Goal: Find contact information: Find contact information

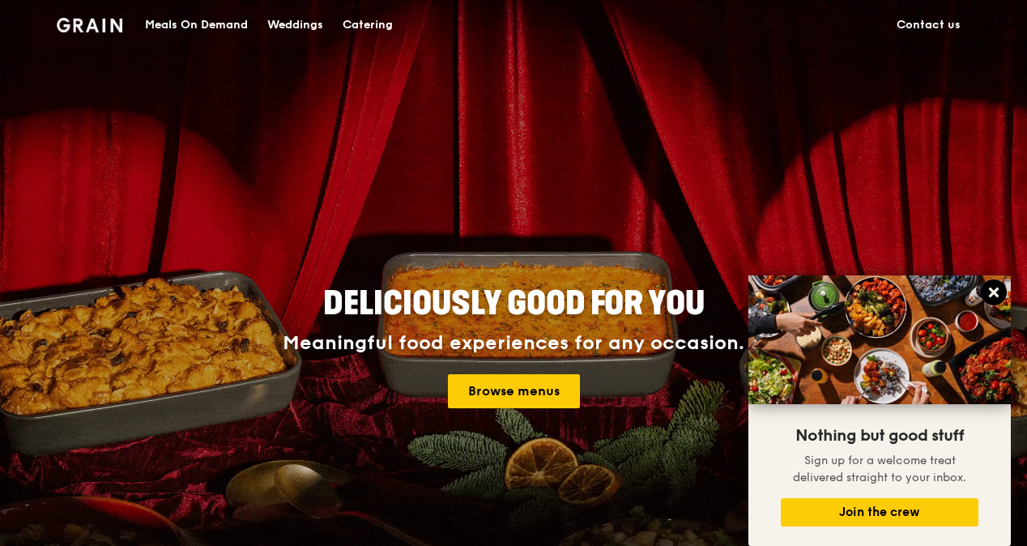
click at [995, 290] on icon at bounding box center [994, 293] width 10 height 10
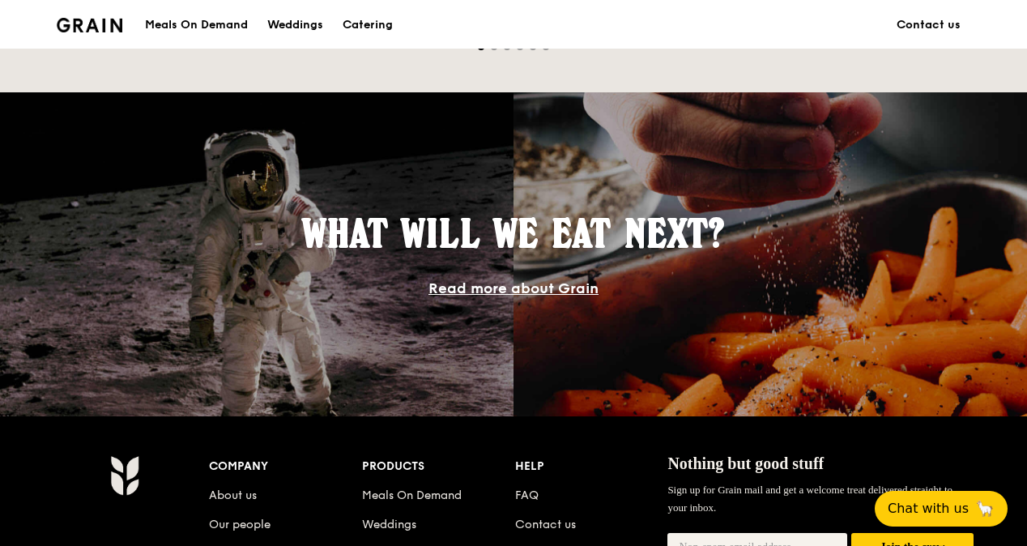
scroll to position [1587, 0]
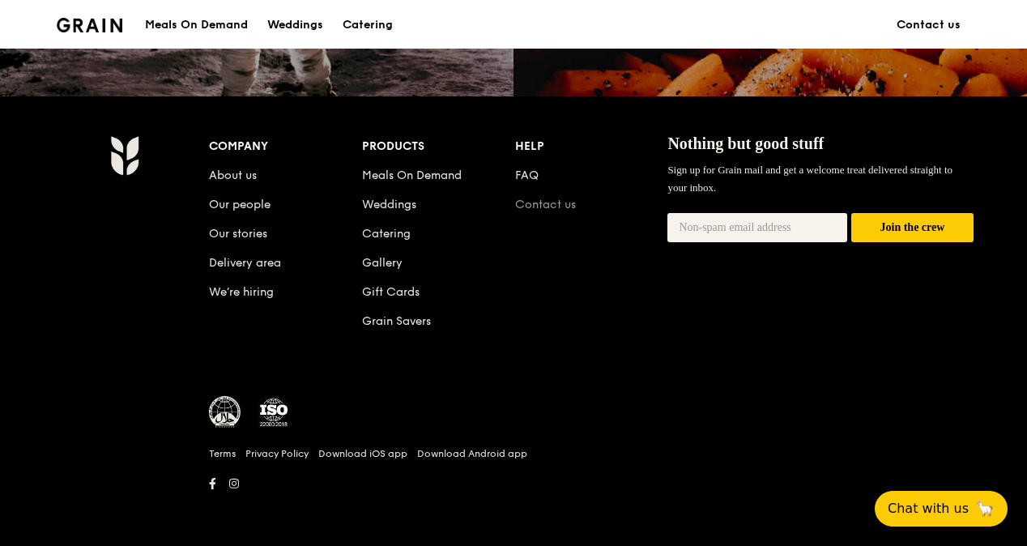
click at [541, 207] on link "Contact us" at bounding box center [545, 205] width 61 height 14
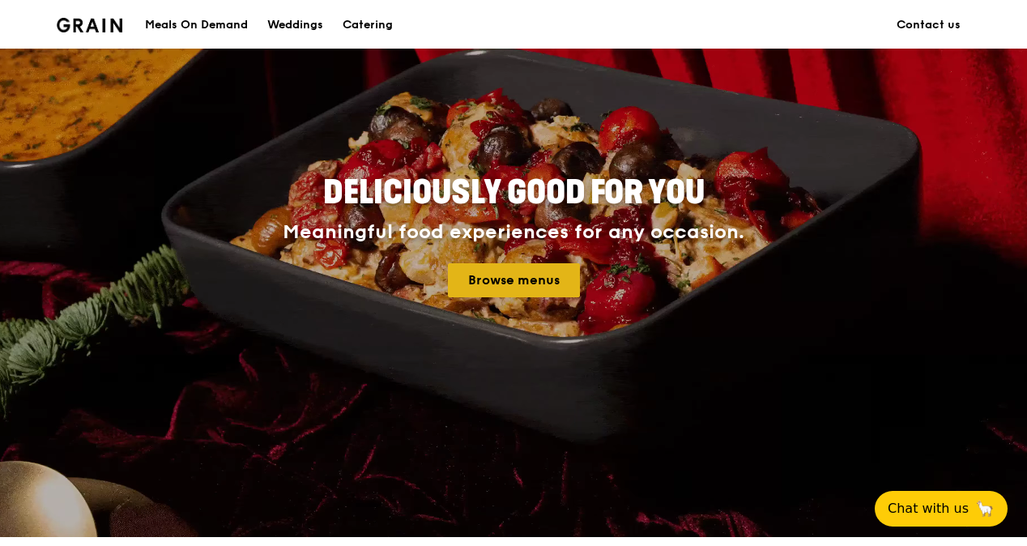
scroll to position [112, 0]
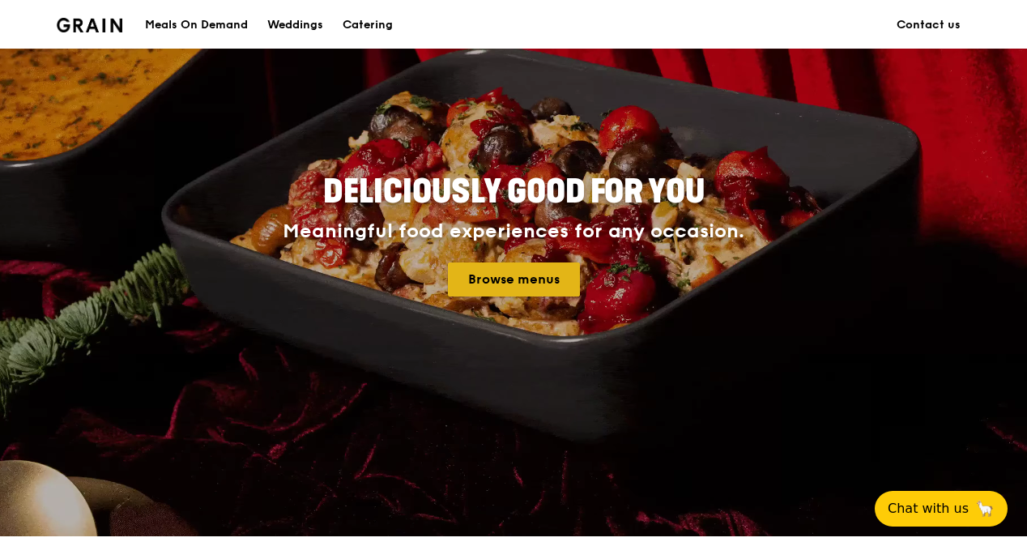
click at [527, 282] on link "Browse menus" at bounding box center [514, 280] width 132 height 34
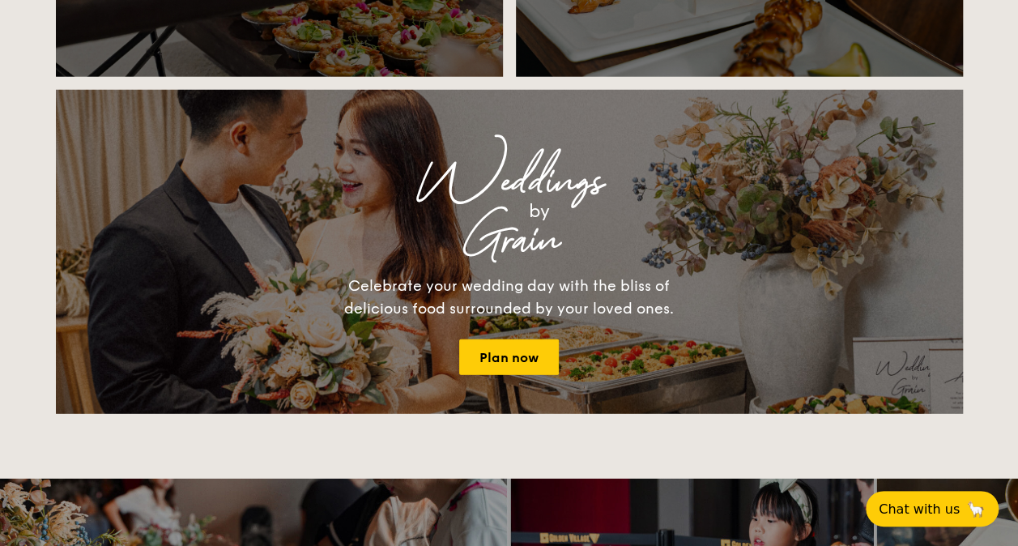
scroll to position [2077, 0]
